Goal: Transaction & Acquisition: Purchase product/service

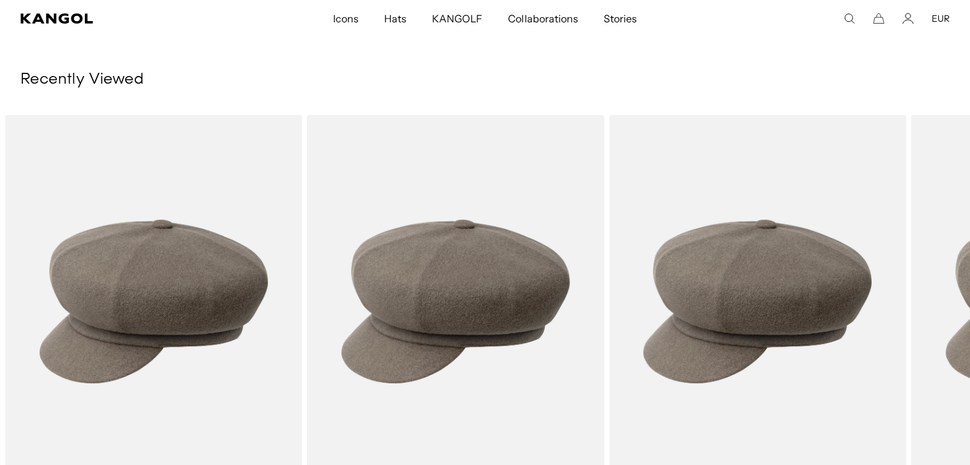
scroll to position [0, 263]
